Goal: Task Accomplishment & Management: Complete application form

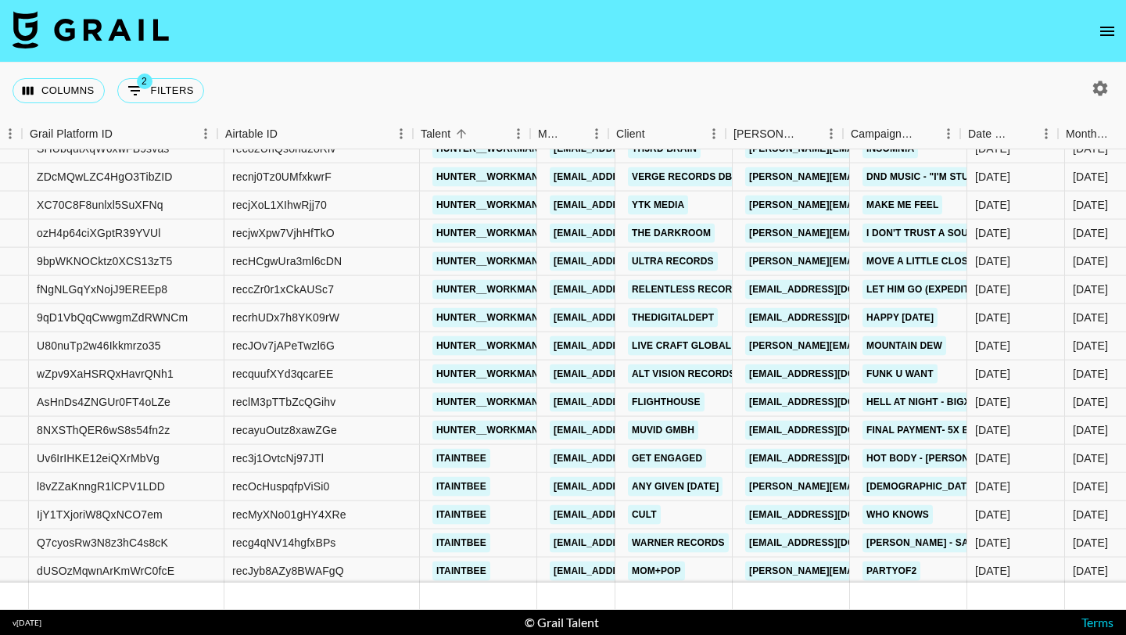
scroll to position [11940, 107]
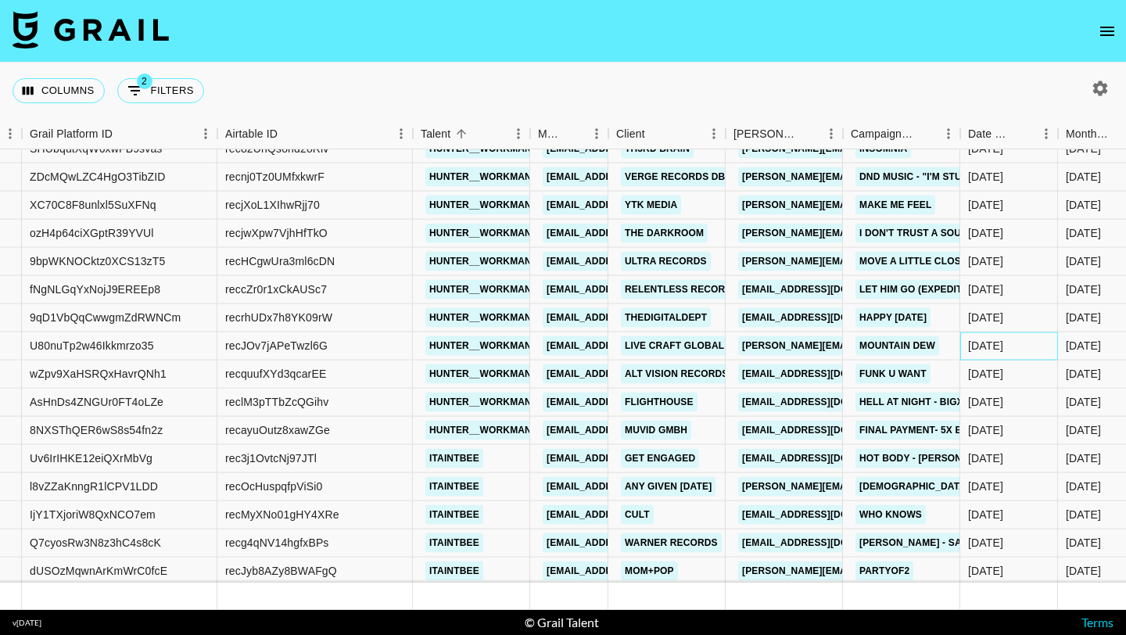
click at [1001, 345] on div "[DATE]" at bounding box center [985, 346] width 35 height 16
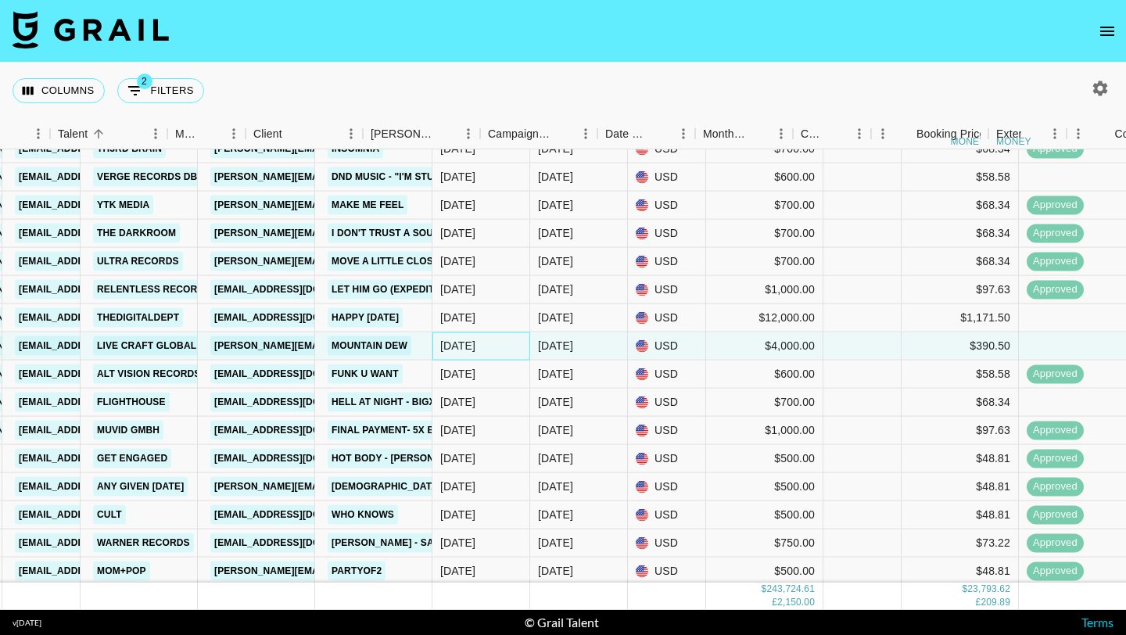
scroll to position [11940, 372]
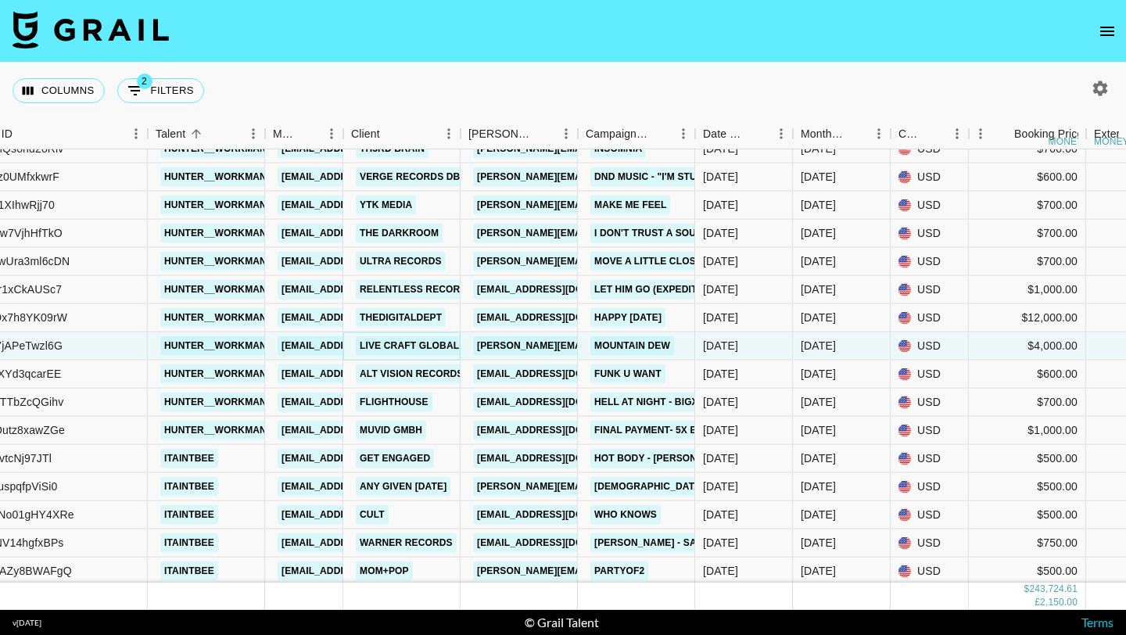
click at [417, 340] on link "live craft global" at bounding box center [409, 346] width 107 height 20
click at [1114, 33] on icon "open drawer" at bounding box center [1107, 31] width 19 height 19
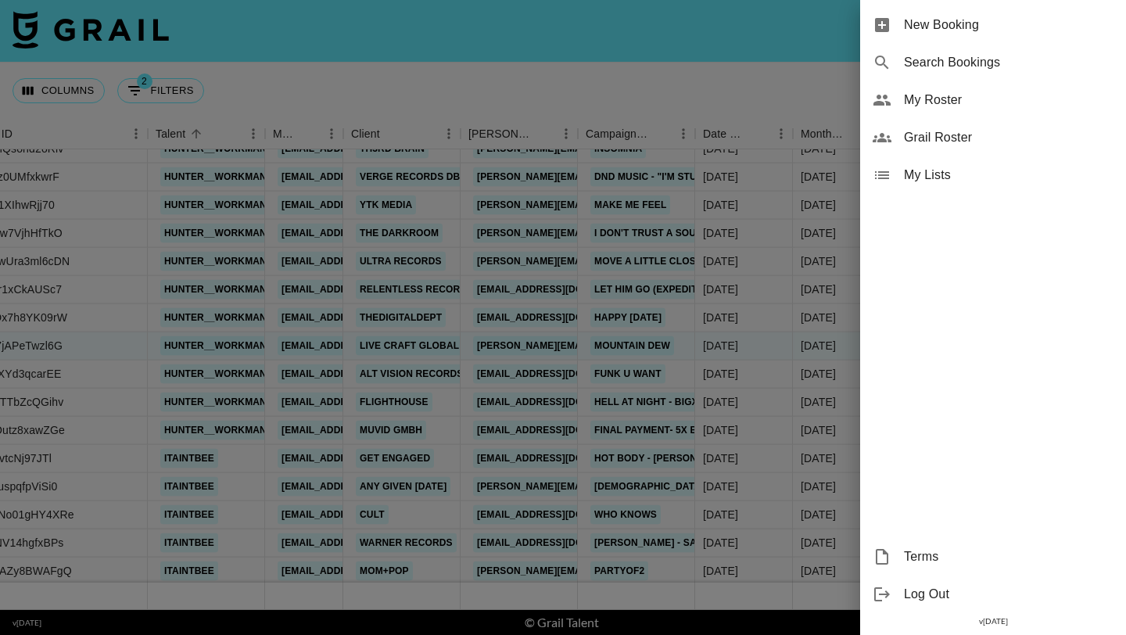
click at [1028, 21] on span "New Booking" at bounding box center [1009, 25] width 210 height 19
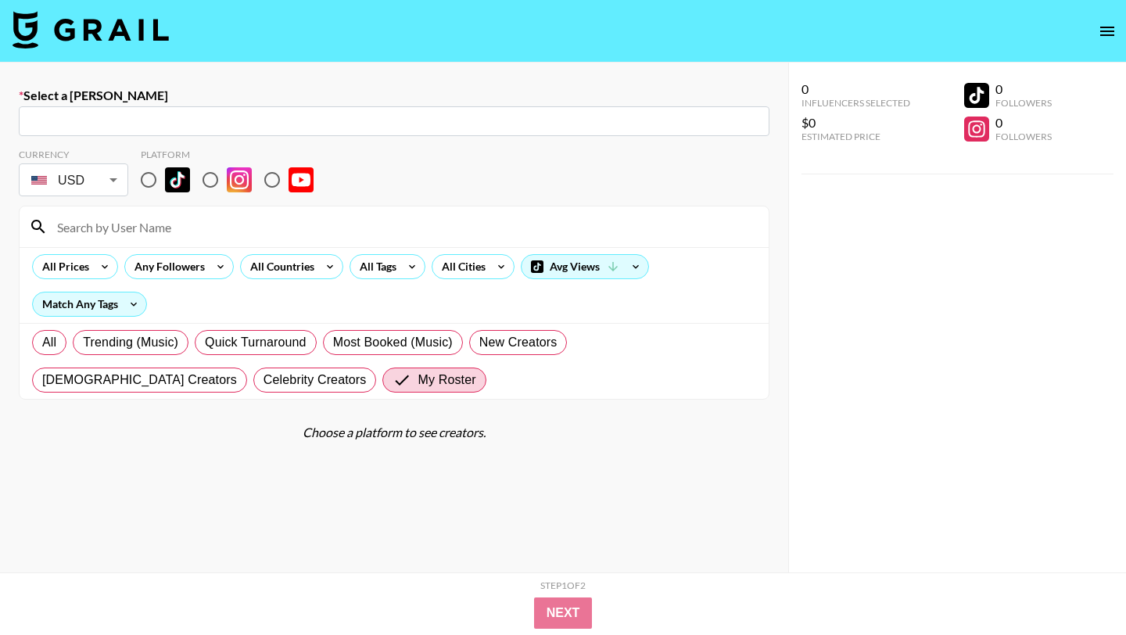
click at [407, 119] on input "text" at bounding box center [394, 122] width 732 height 18
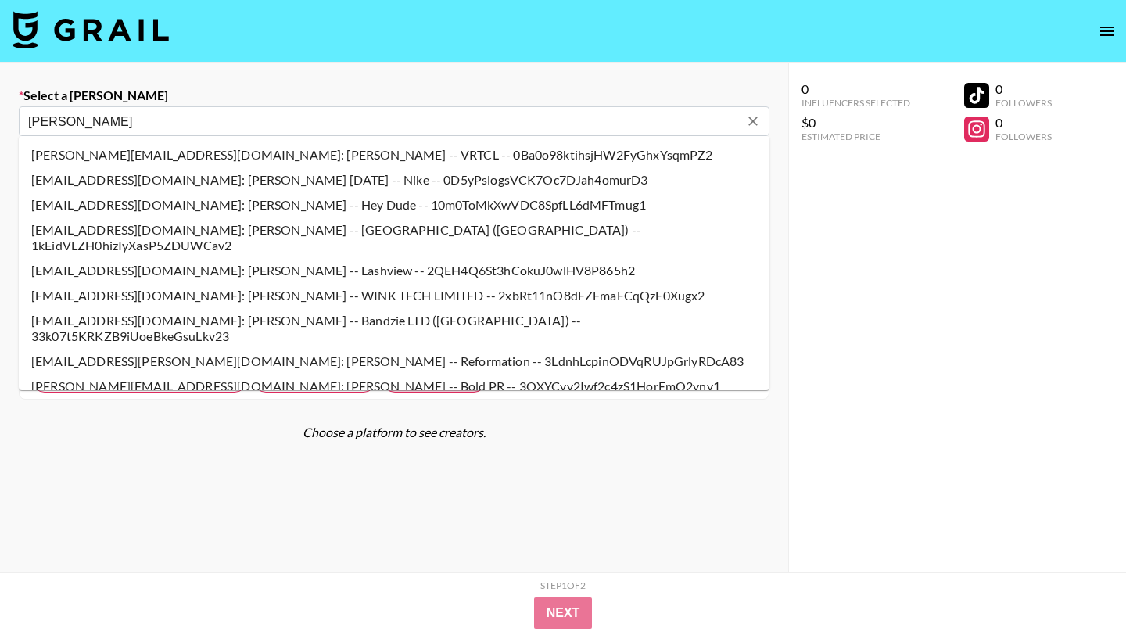
type input "[PERSON_NAME][EMAIL_ADDRESS][DOMAIN_NAME]: [PERSON_NAME] -- The Trenches -- smz…"
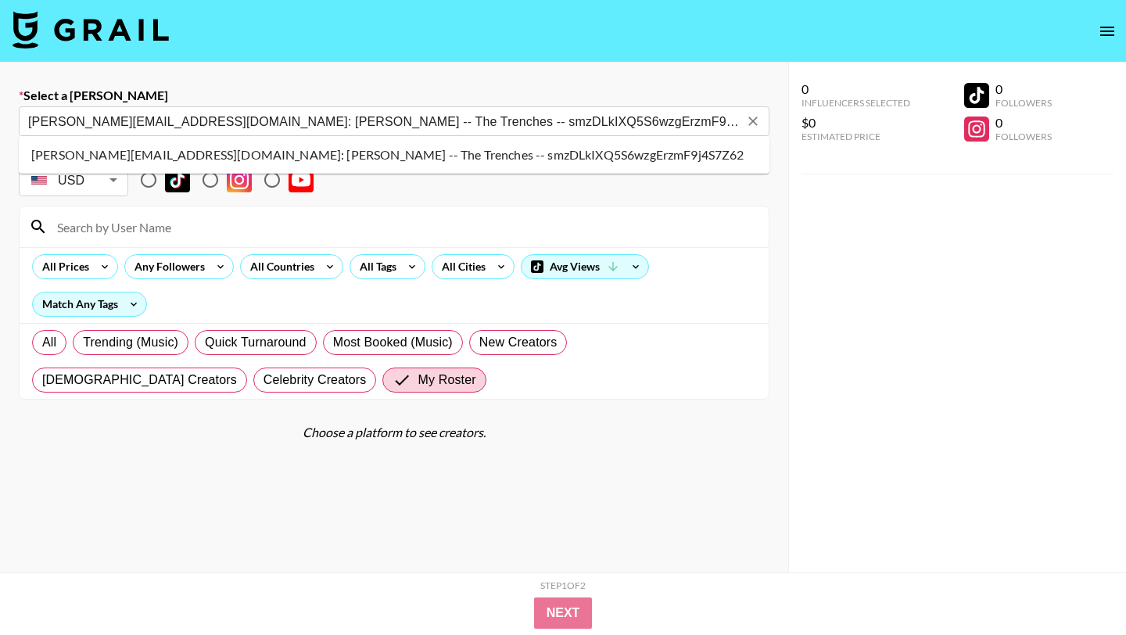
click at [168, 160] on li "[PERSON_NAME][EMAIL_ADDRESS][DOMAIN_NAME]: [PERSON_NAME] -- The Trenches -- smz…" at bounding box center [394, 154] width 751 height 25
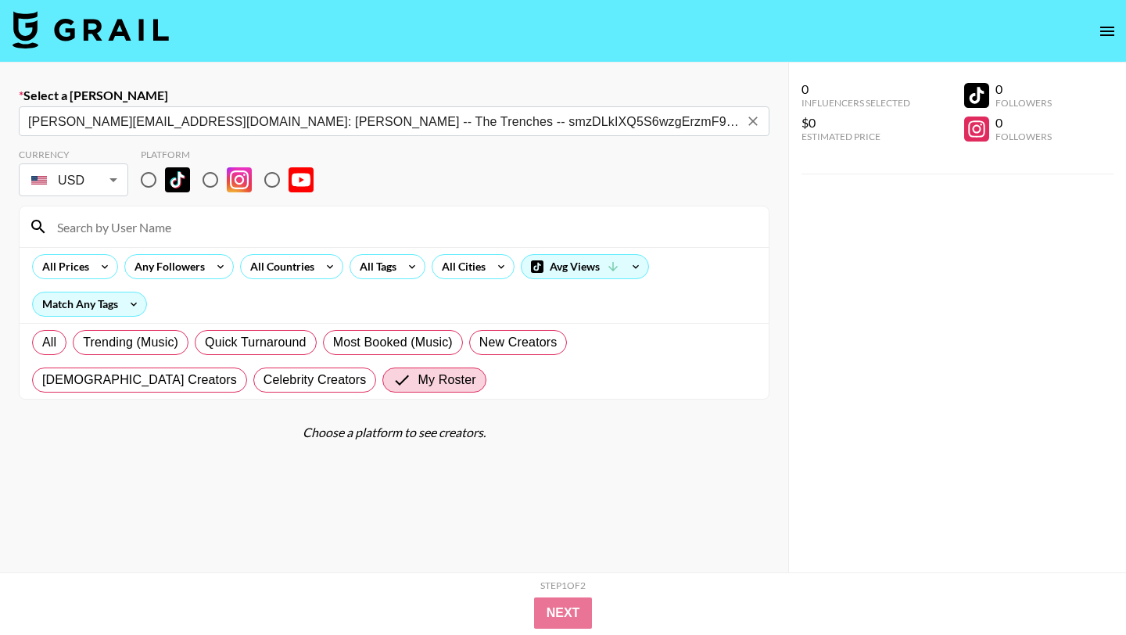
click at [146, 170] on input "radio" at bounding box center [148, 179] width 33 height 33
radio input "true"
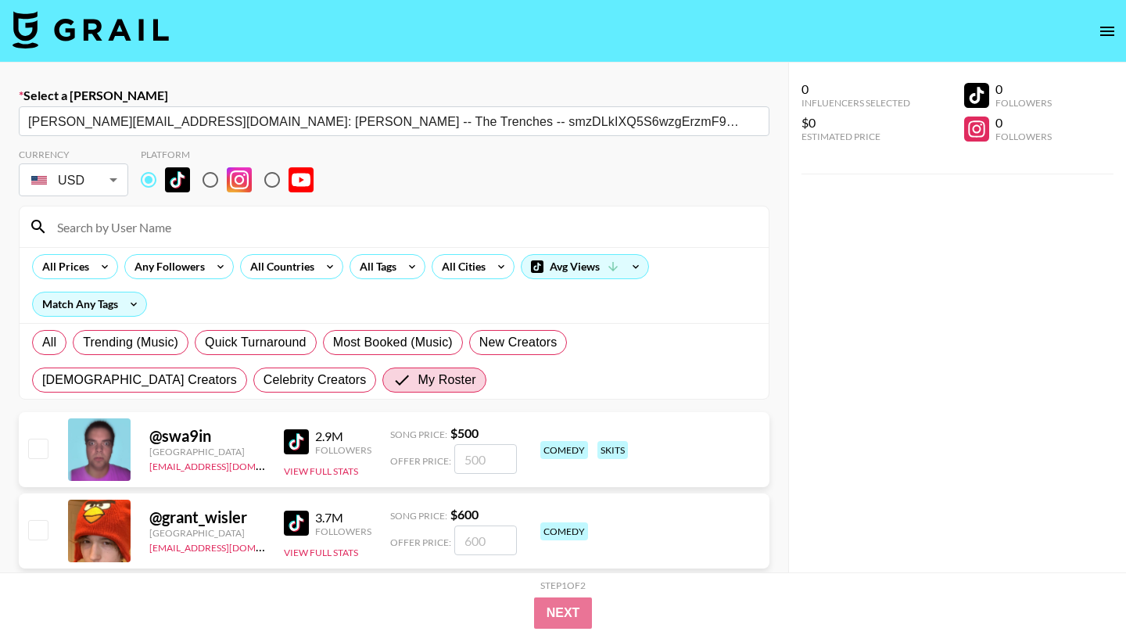
click at [146, 224] on input at bounding box center [404, 226] width 712 height 25
type input ","
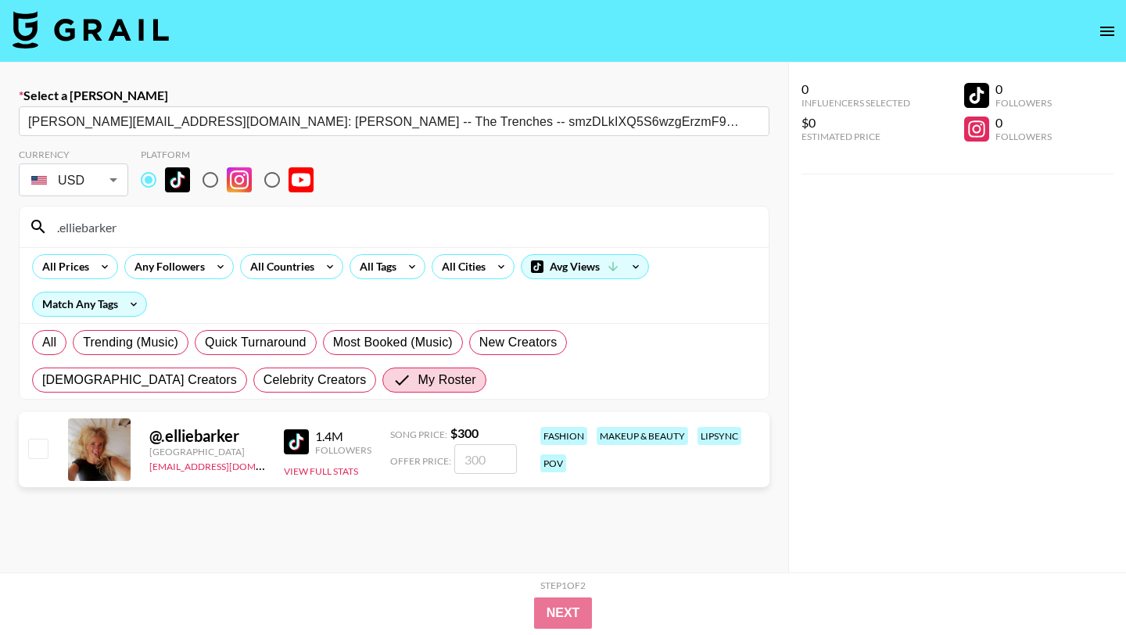
type input ".elliebarker"
click at [45, 440] on input "checkbox" at bounding box center [37, 448] width 19 height 19
checkbox input "true"
type input "300"
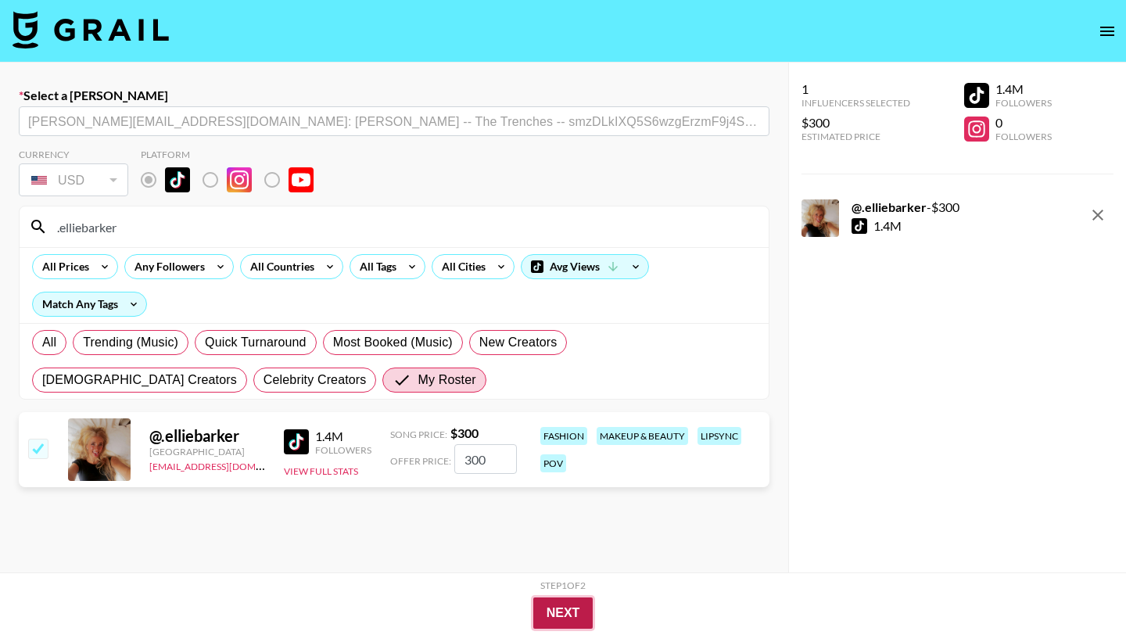
click at [574, 618] on button "Next" at bounding box center [563, 613] width 60 height 31
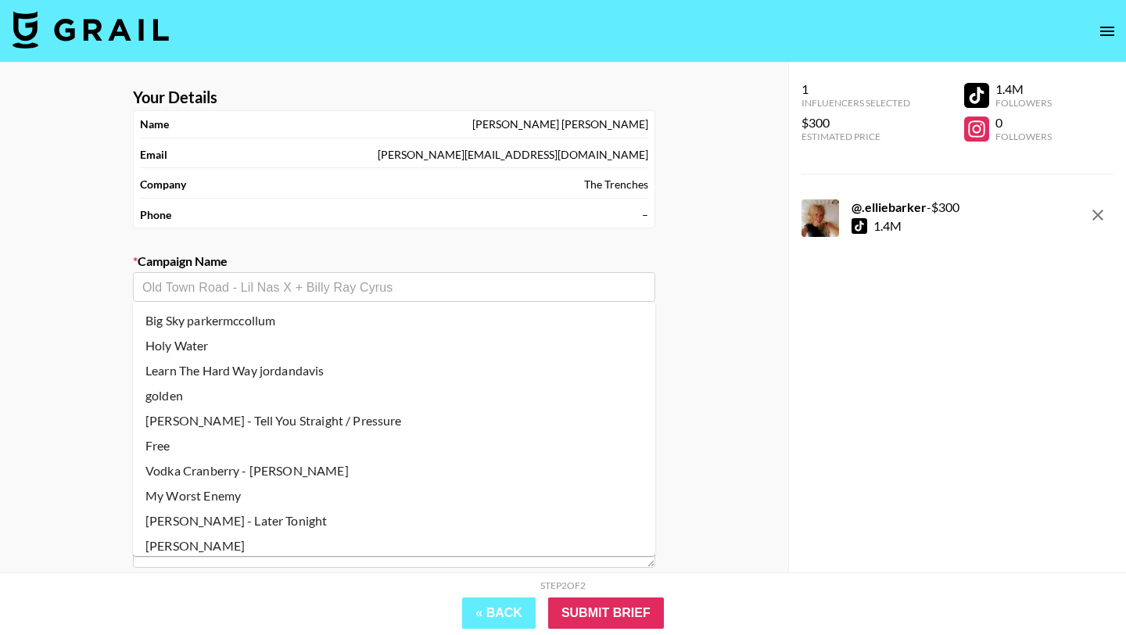
click at [309, 293] on input "text" at bounding box center [394, 287] width 504 height 18
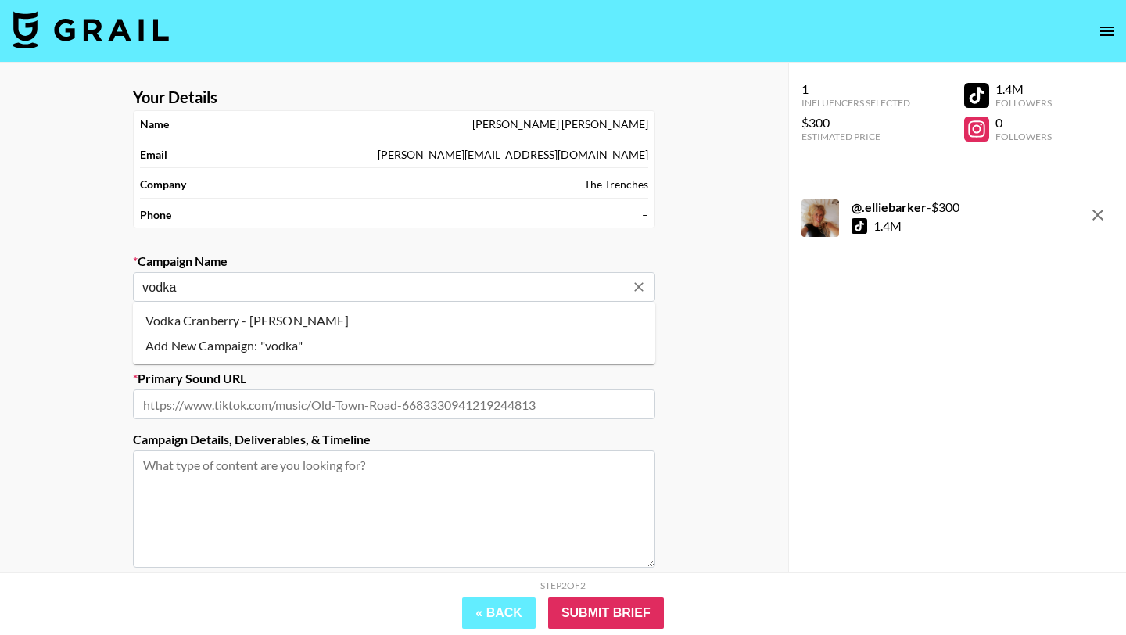
click at [267, 333] on li "Add New Campaign: "vodka"" at bounding box center [394, 345] width 522 height 25
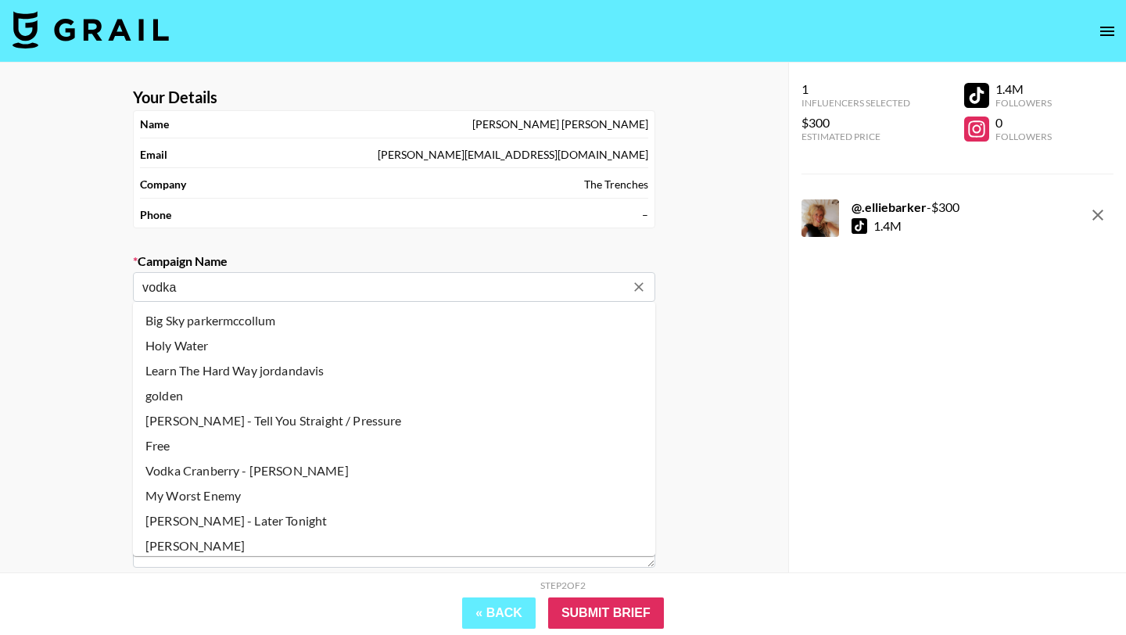
click at [293, 289] on input "vodka" at bounding box center [383, 287] width 483 height 18
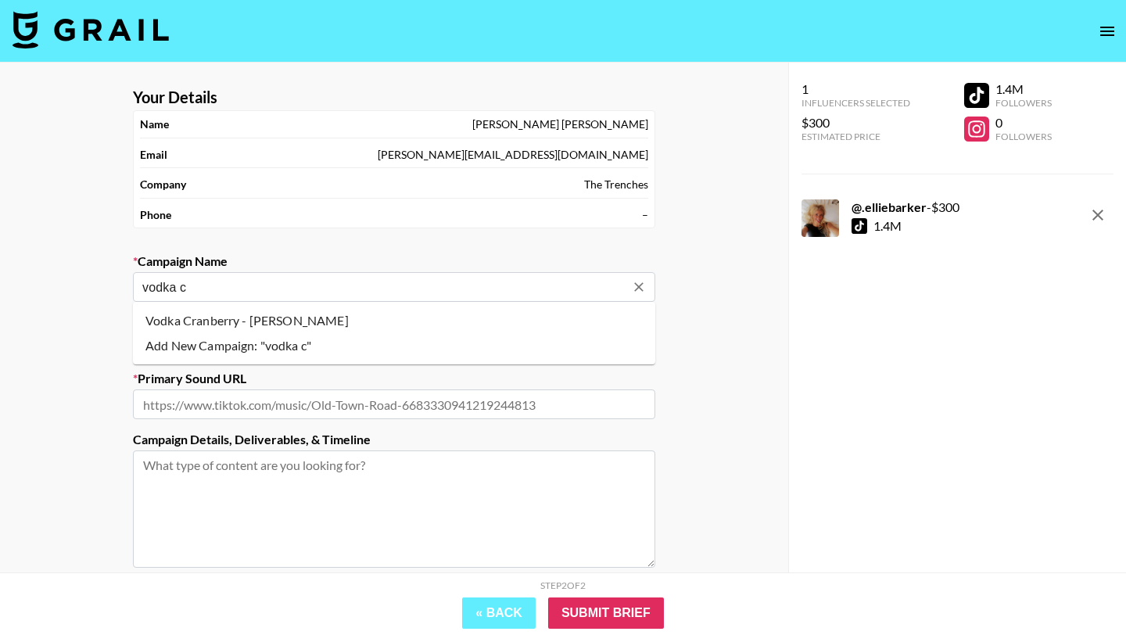
click at [296, 314] on li "Vodka Cranberry - [PERSON_NAME]" at bounding box center [394, 320] width 522 height 25
type input "Vodka Cranberry - [PERSON_NAME]"
type input "[URL][DOMAIN_NAME]"
type textarea "TikTok -- TikTok --"
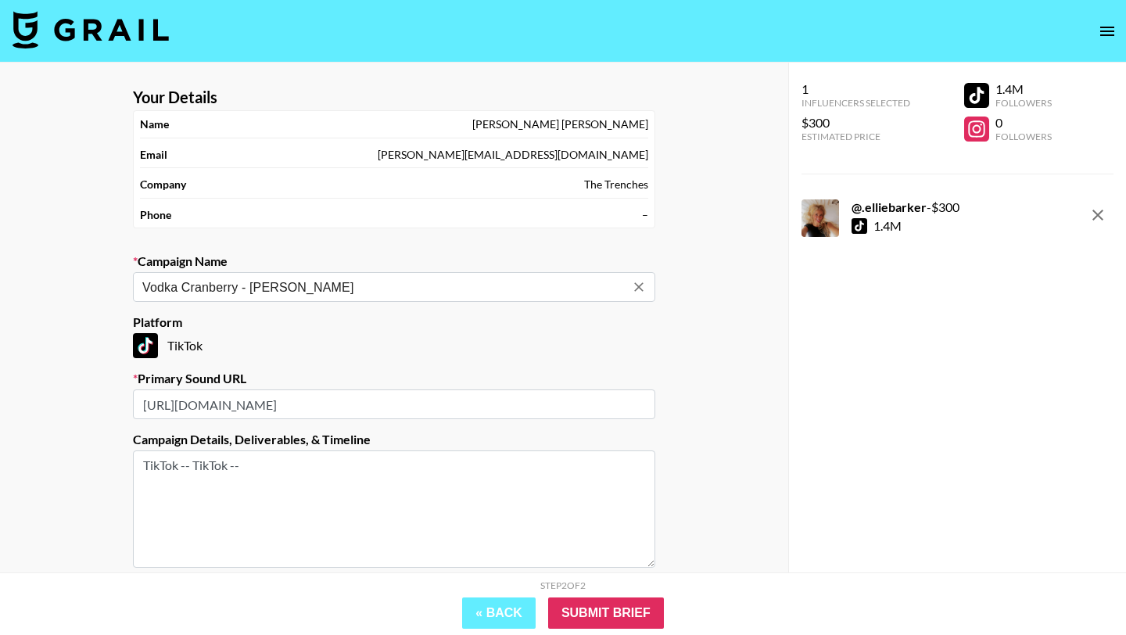
type input "Vodka Cranberry - [PERSON_NAME]"
click at [646, 620] on input "Submit Brief" at bounding box center [606, 613] width 116 height 31
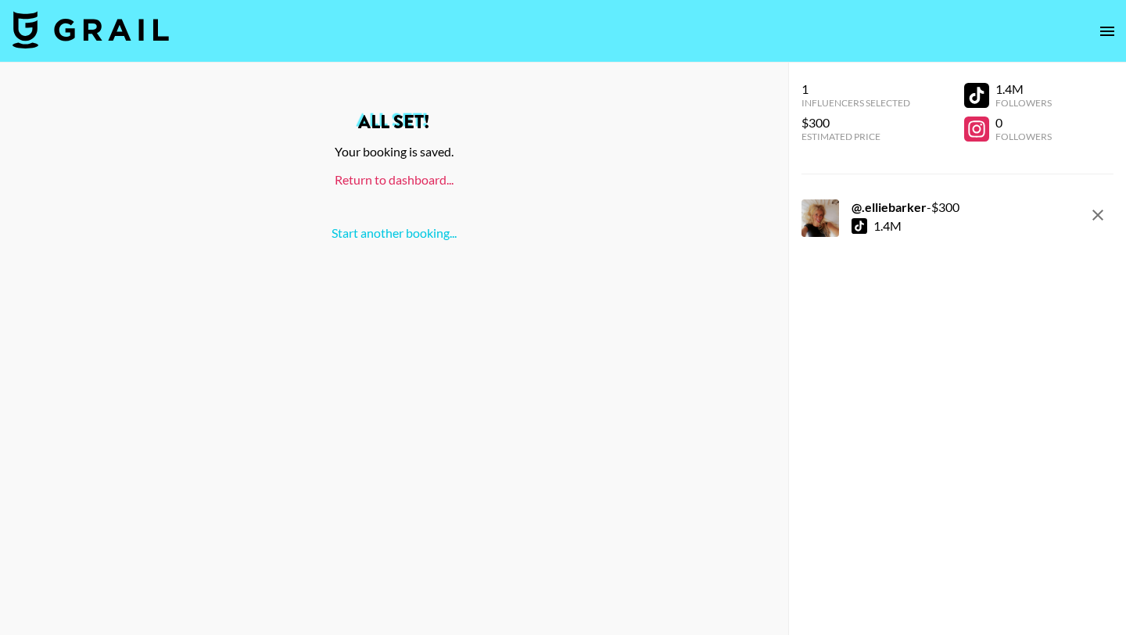
click at [394, 185] on link "Return to dashboard..." at bounding box center [394, 179] width 119 height 15
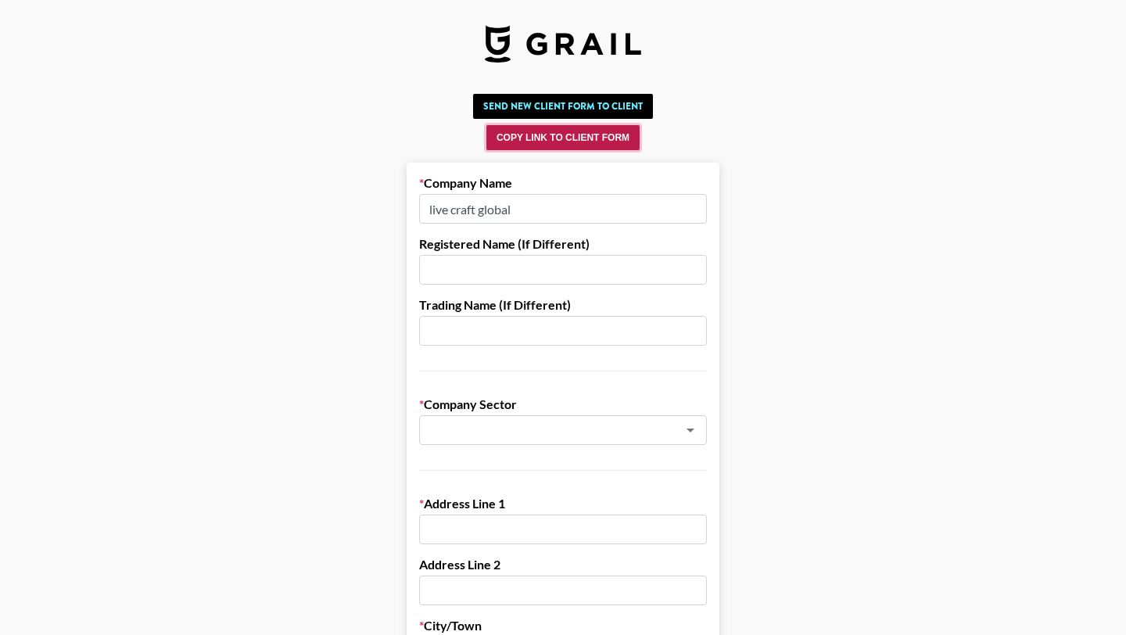
click at [587, 142] on button "Copy Link to Client Form" at bounding box center [562, 137] width 153 height 25
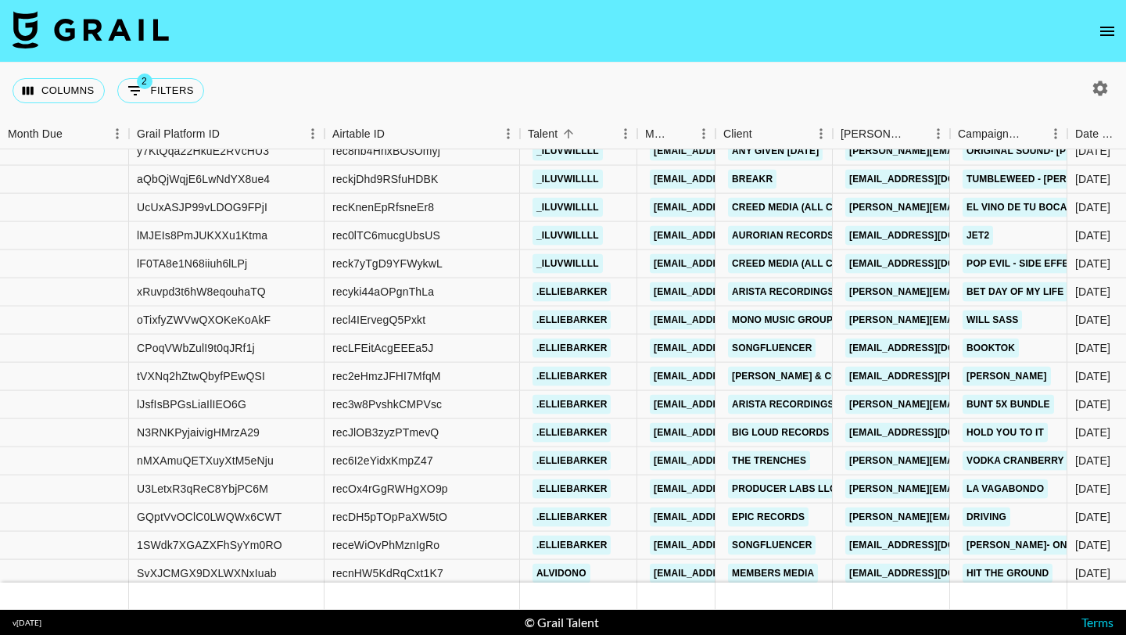
scroll to position [11179, 0]
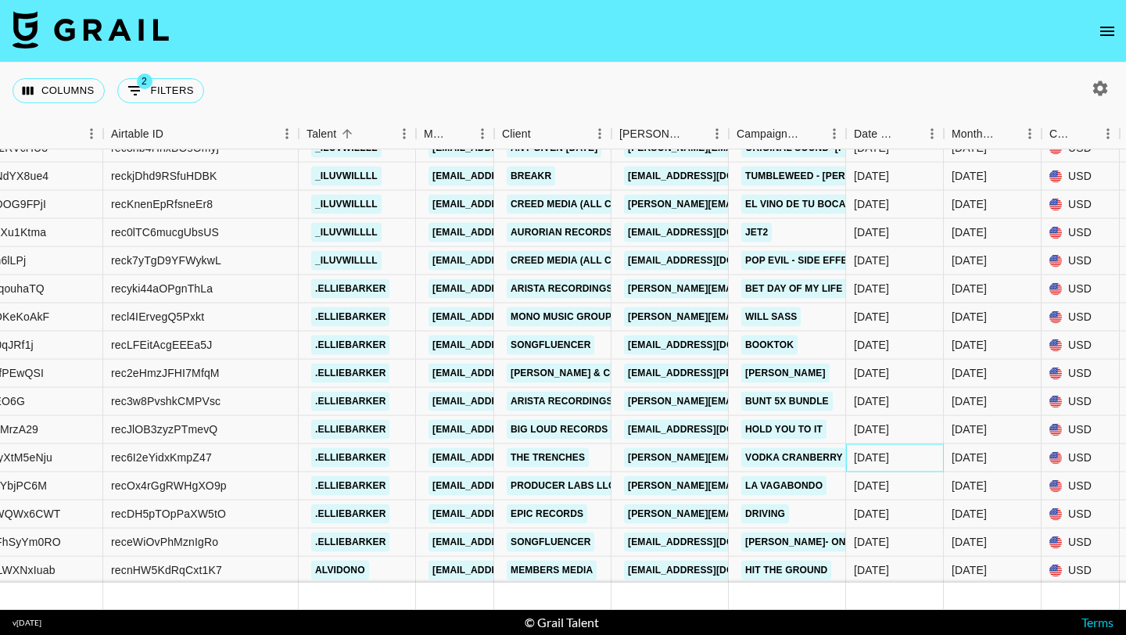
click at [888, 450] on div "[DATE]" at bounding box center [871, 458] width 35 height 16
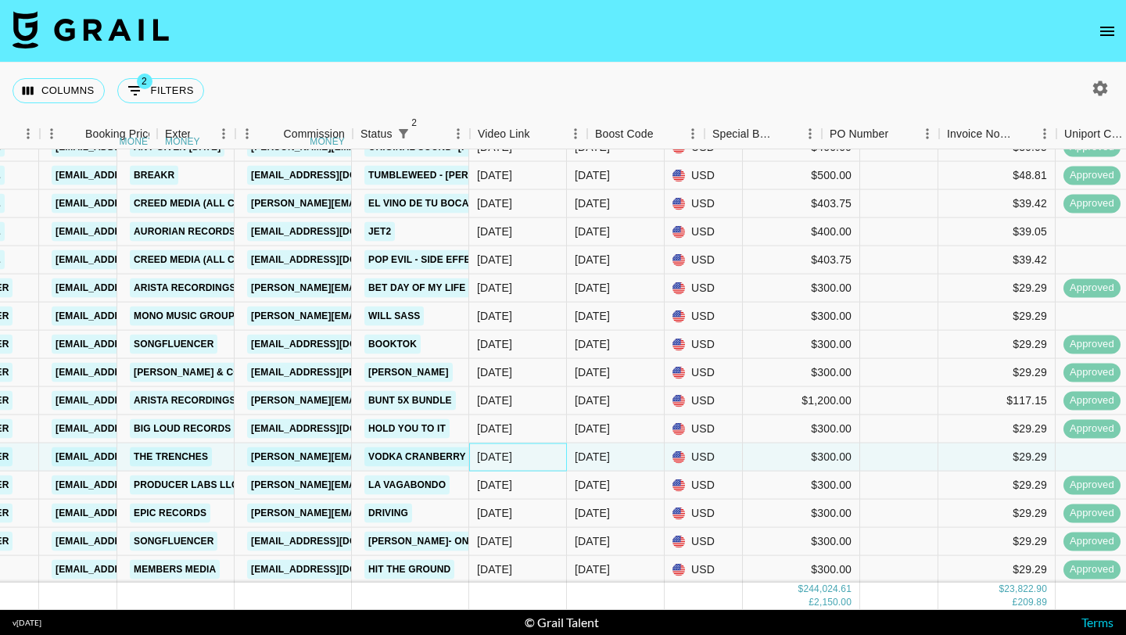
scroll to position [11182, 1301]
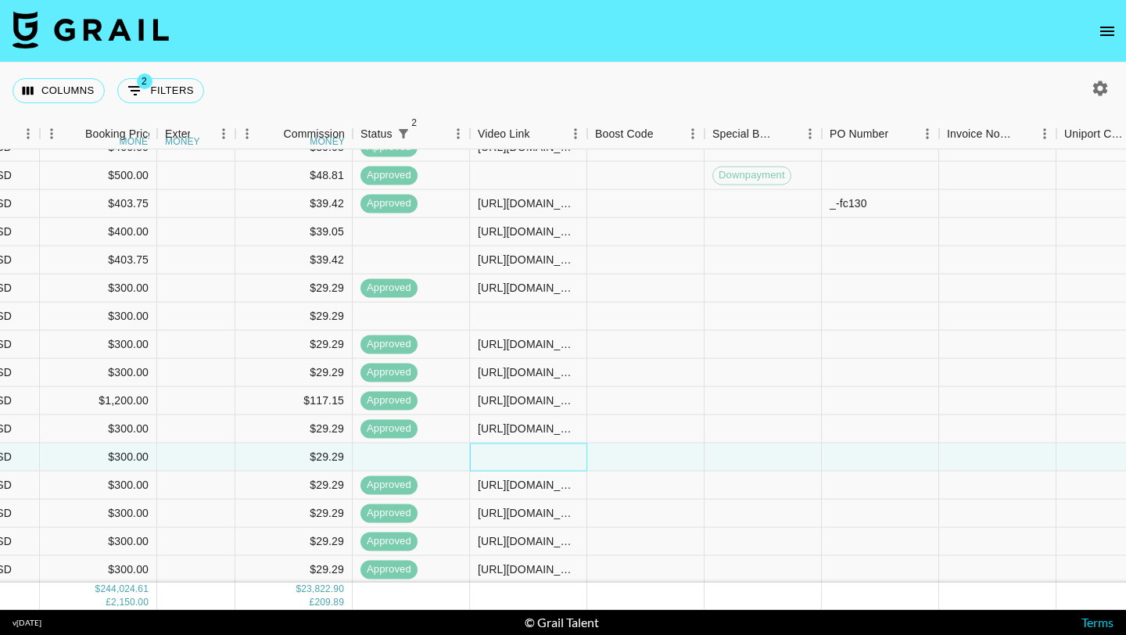
click at [509, 466] on div at bounding box center [528, 457] width 117 height 28
type input "https://www.tiktok.com/@.elliebarker/video/7538861328702639415?_r=1&_t=ZT-8yu40…"
click at [625, 465] on div at bounding box center [645, 457] width 117 height 28
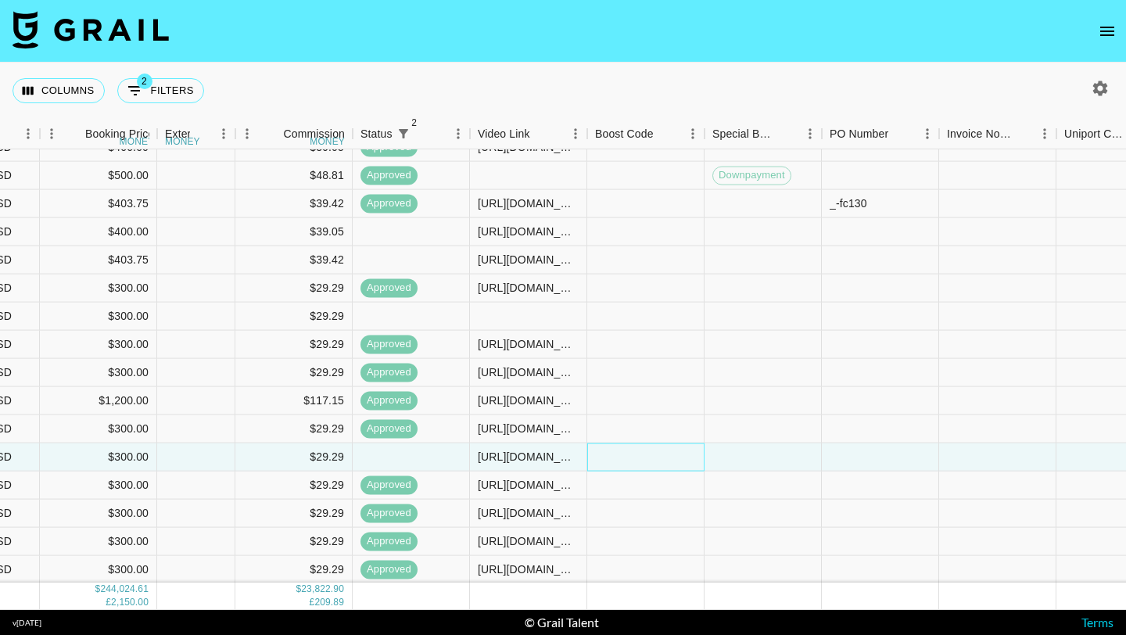
scroll to position [11182, 1881]
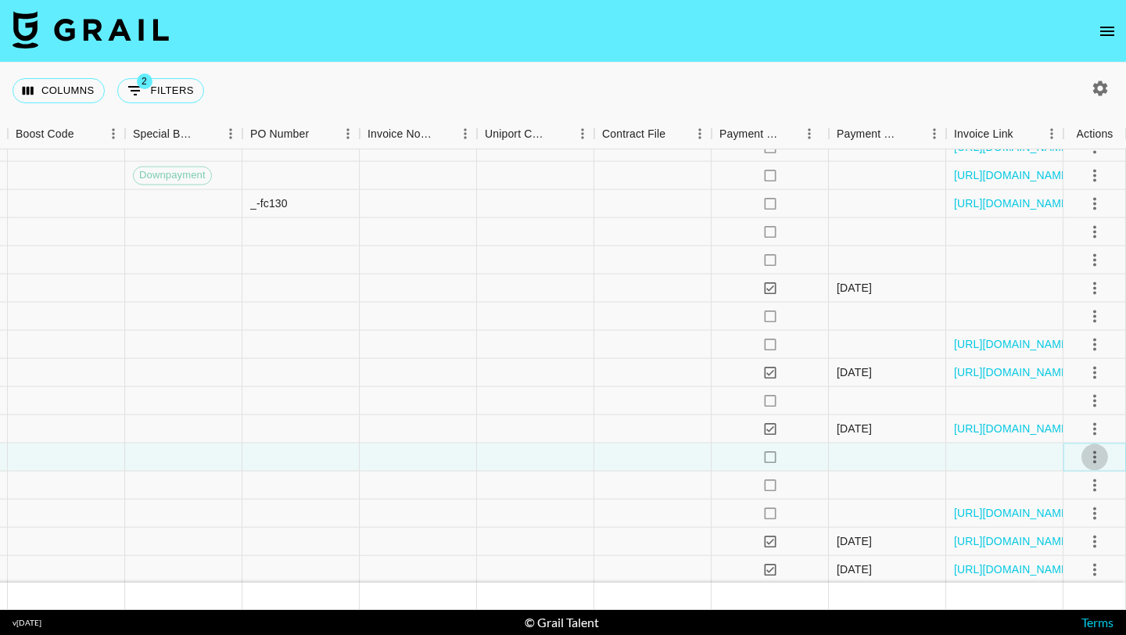
click at [1086, 450] on icon "select merge strategy" at bounding box center [1095, 456] width 19 height 19
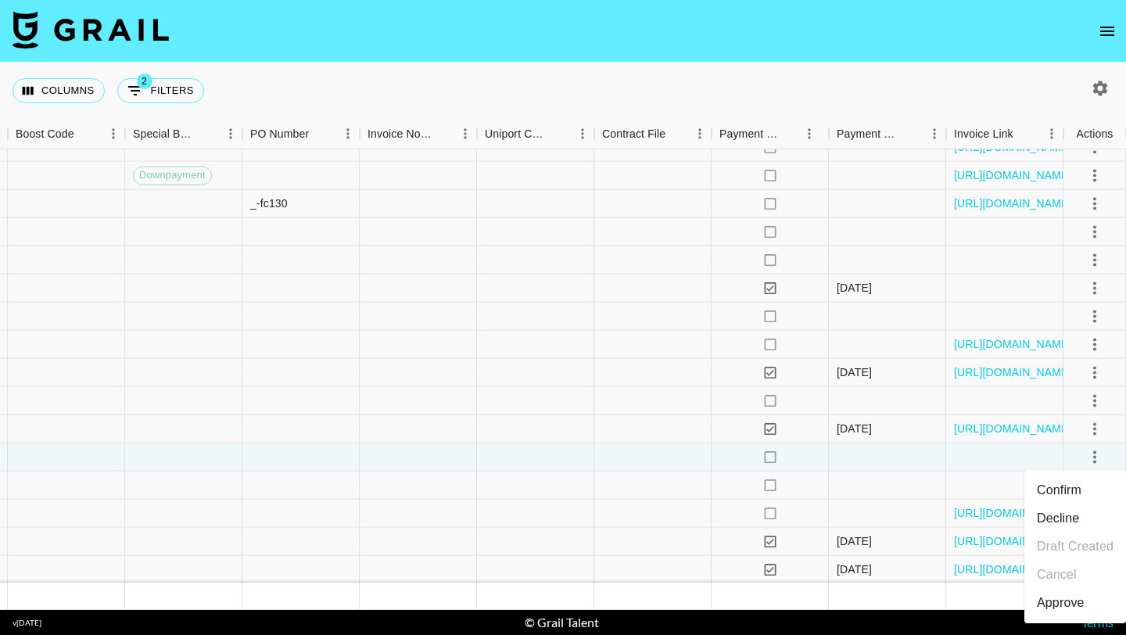
click at [1076, 605] on div "Approve" at bounding box center [1061, 603] width 48 height 19
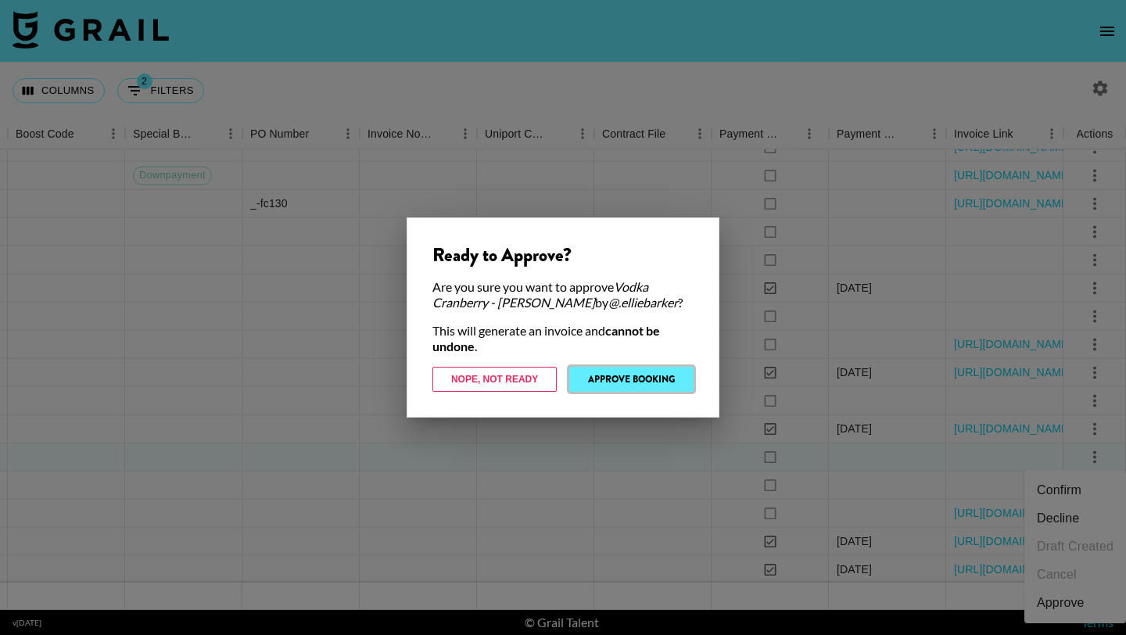
click at [654, 389] on button "Approve Booking" at bounding box center [631, 379] width 124 height 25
click at [654, 389] on div at bounding box center [652, 401] width 117 height 28
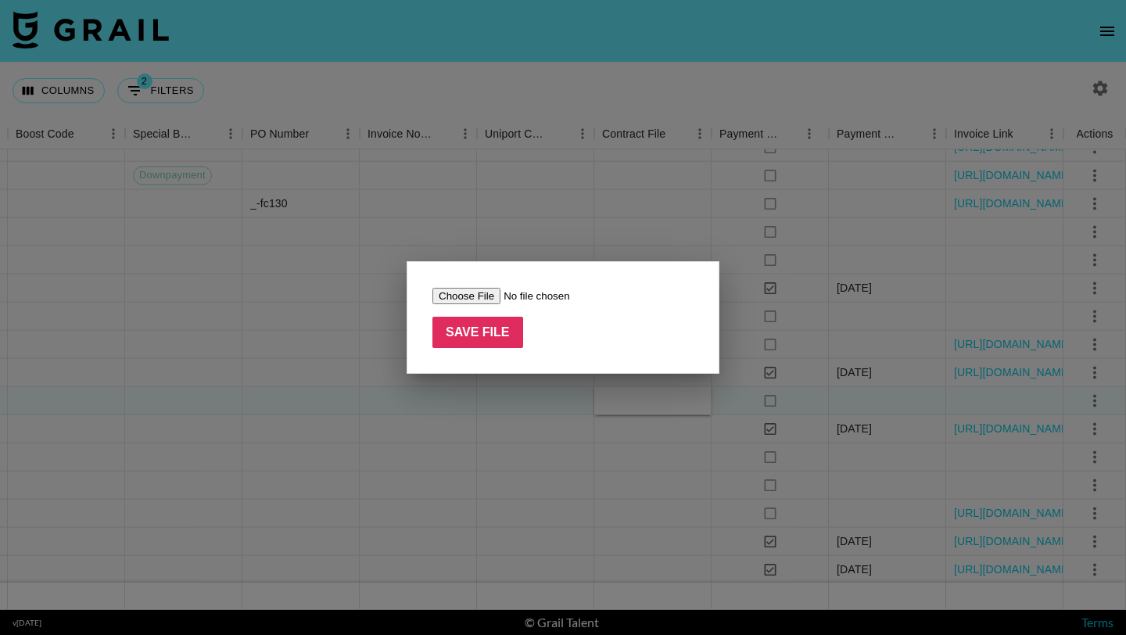
click at [539, 170] on div at bounding box center [563, 317] width 1126 height 635
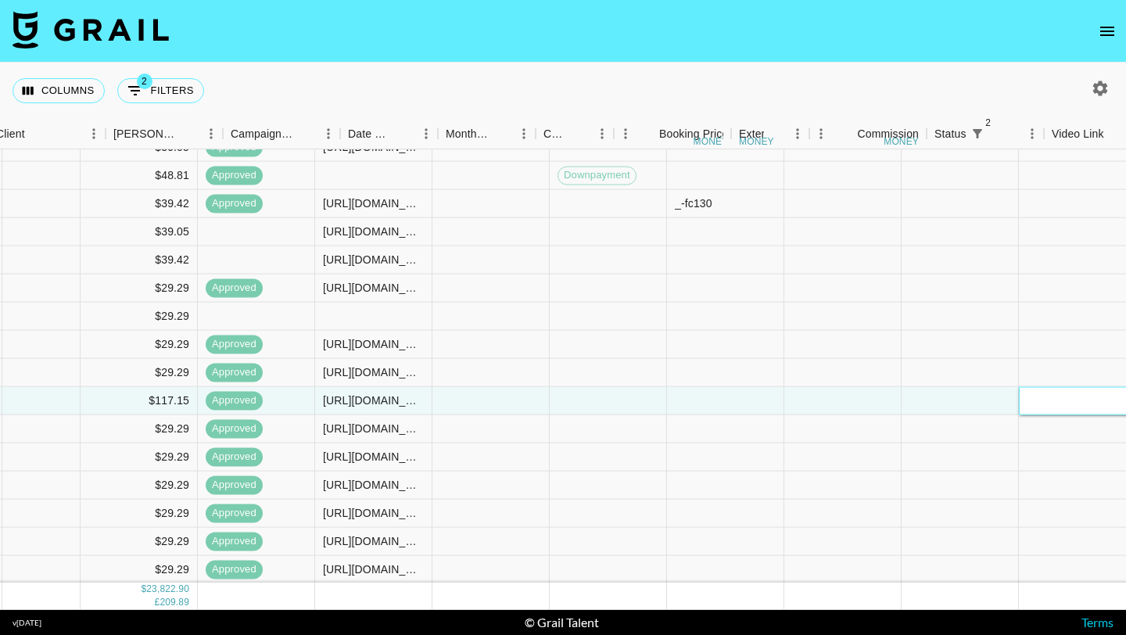
scroll to position [11182, 727]
